Goal: Navigation & Orientation: Find specific page/section

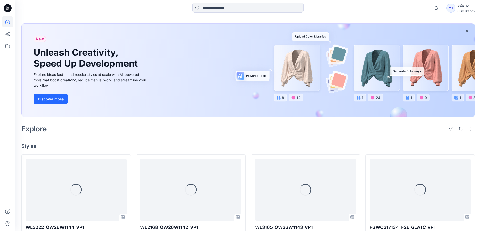
scroll to position [32, 0]
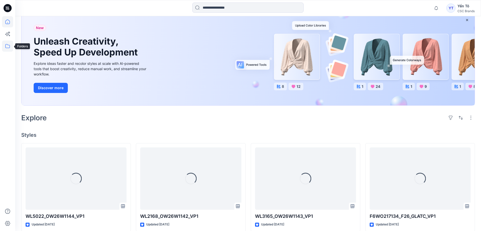
click at [7, 46] on icon at bounding box center [7, 45] width 11 height 11
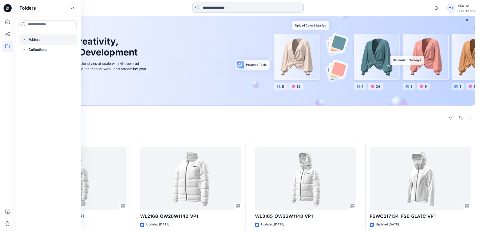
click at [32, 37] on div at bounding box center [48, 39] width 58 height 10
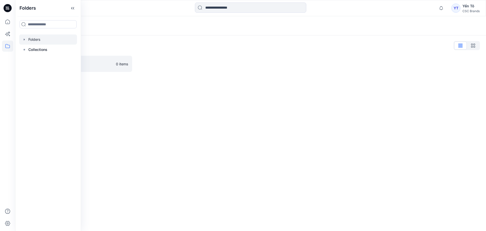
click at [285, 92] on div "Folders Folders List FGV_TNG 0 items" at bounding box center [250, 123] width 470 height 214
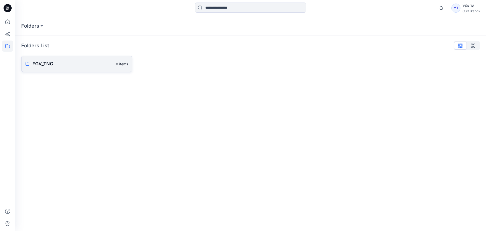
click at [52, 65] on p "FGV_TNG" at bounding box center [72, 63] width 80 height 7
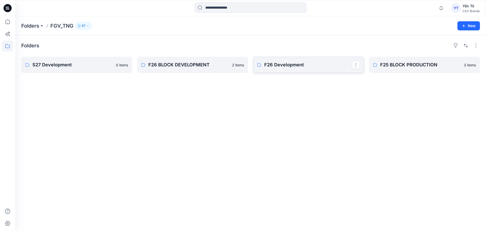
click at [299, 67] on p "F26 Development" at bounding box center [307, 64] width 87 height 7
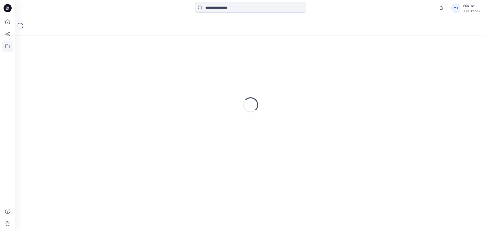
click at [299, 67] on div "Loading..." at bounding box center [250, 104] width 458 height 126
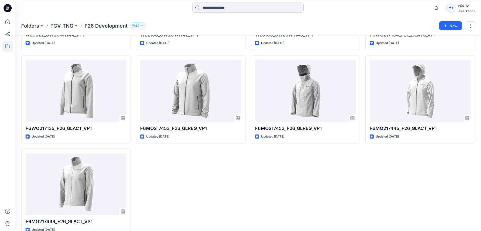
scroll to position [107, 0]
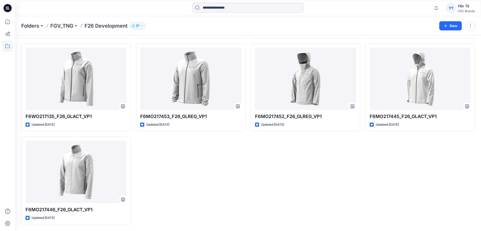
click at [312, 189] on div "WL3165_OW26W1143_VP1 Updated [DATE] F6MO217452_F26_GLREG_VP1 Updated [DATE]" at bounding box center [305, 87] width 109 height 275
